Goal: Transaction & Acquisition: Purchase product/service

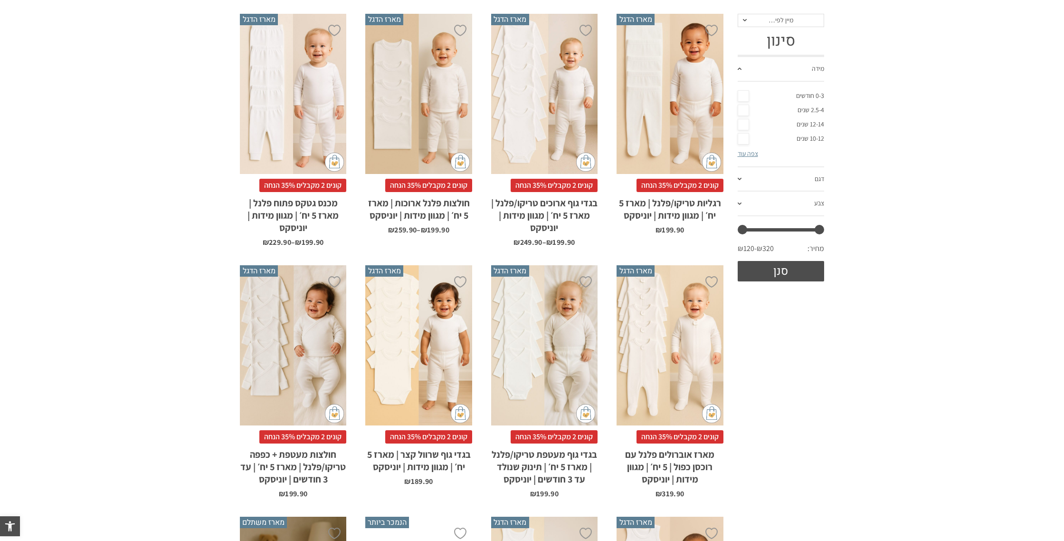
scroll to position [210, 0]
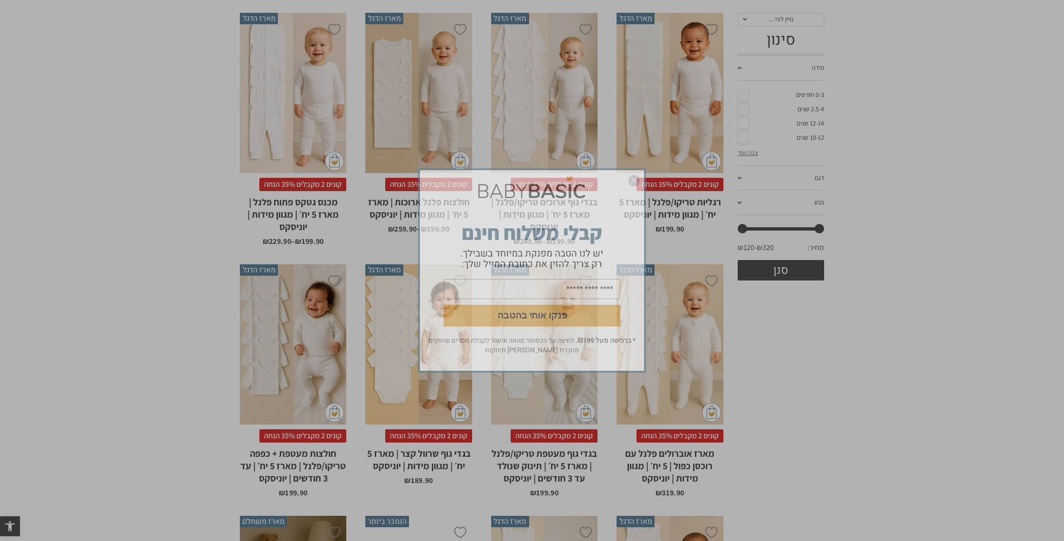
click at [635, 182] on img "סגור" at bounding box center [634, 180] width 11 height 11
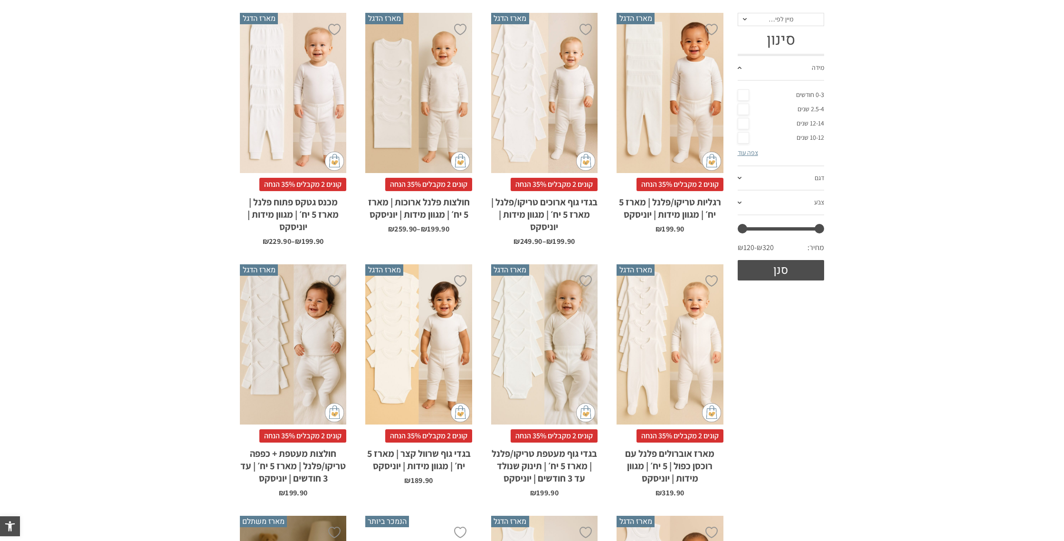
scroll to position [0, 0]
click at [589, 272] on div "x בחירת סוג בד טריקו (עונת מעבר/קיץ) פלנל (חורף)" at bounding box center [544, 344] width 106 height 160
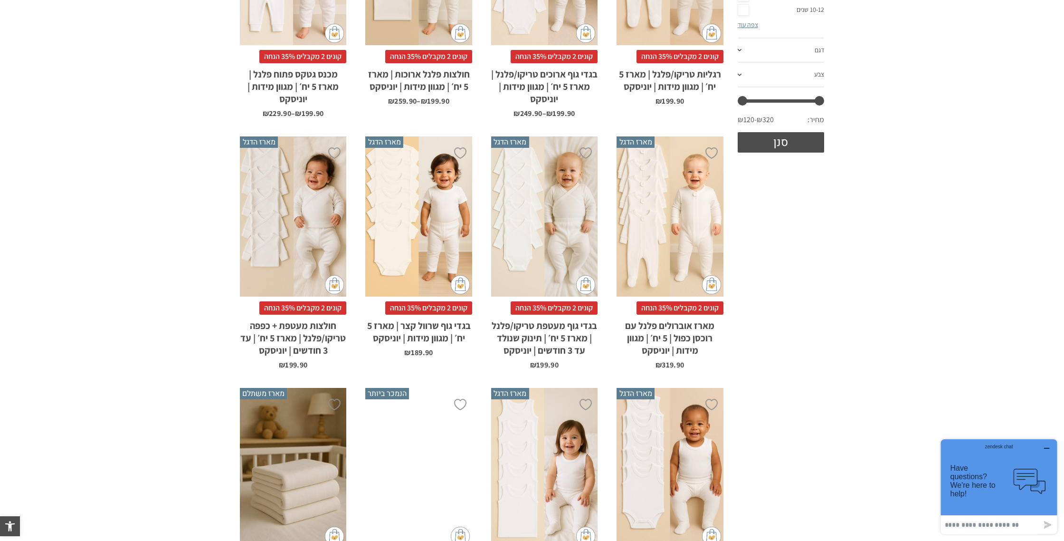
scroll to position [360, 0]
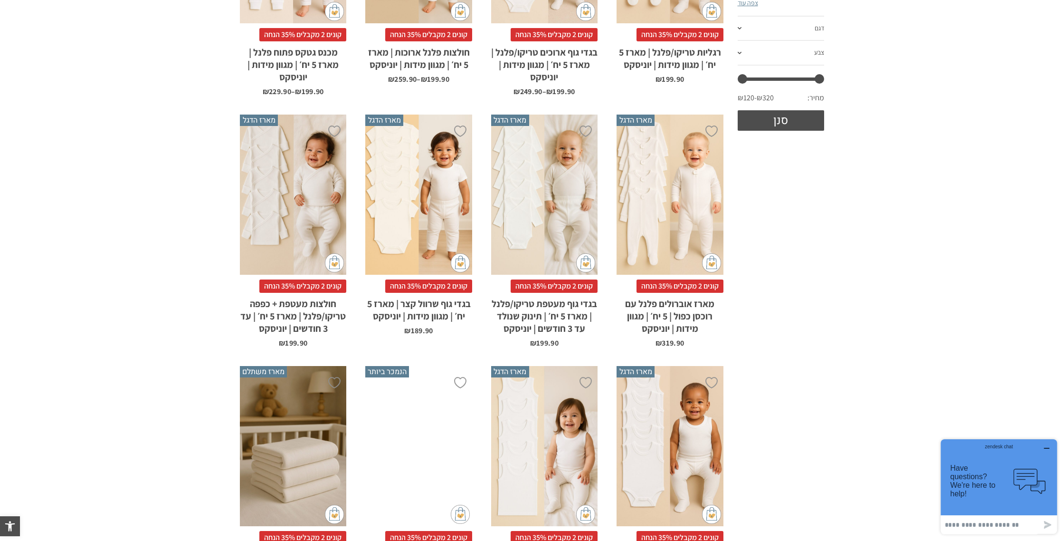
click at [551, 226] on div "x בחירת סוג בד טריקו (עונת מעבר/קיץ) פלנל (חורף)" at bounding box center [544, 195] width 106 height 160
